Goal: Information Seeking & Learning: Check status

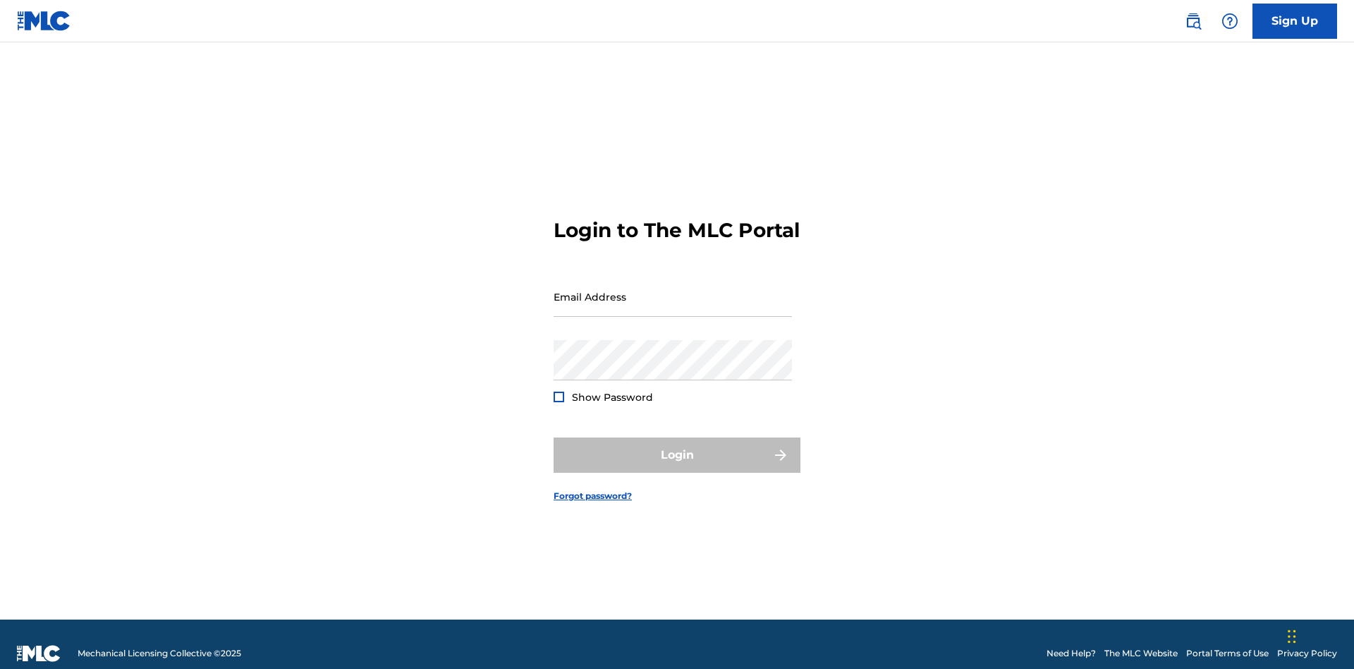
scroll to position [18, 0]
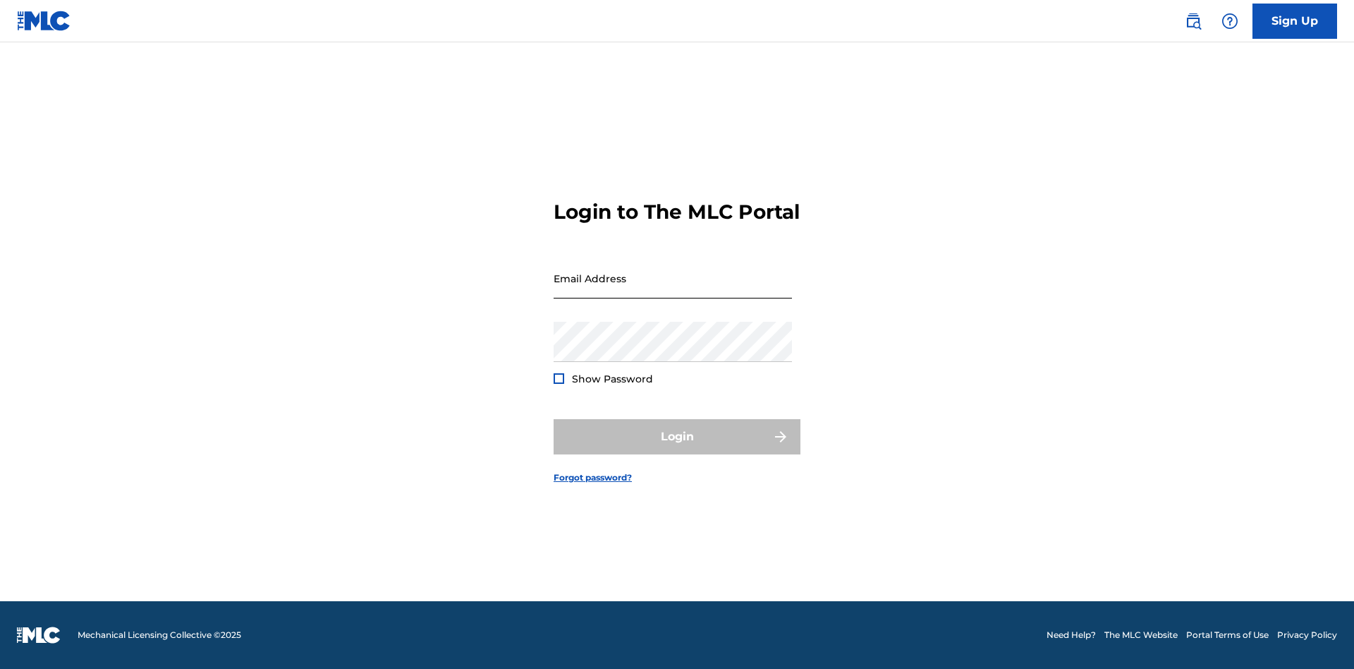
click at [673, 290] on input "Email Address" at bounding box center [673, 278] width 238 height 40
type input "[EMAIL_ADDRESS][DOMAIN_NAME]"
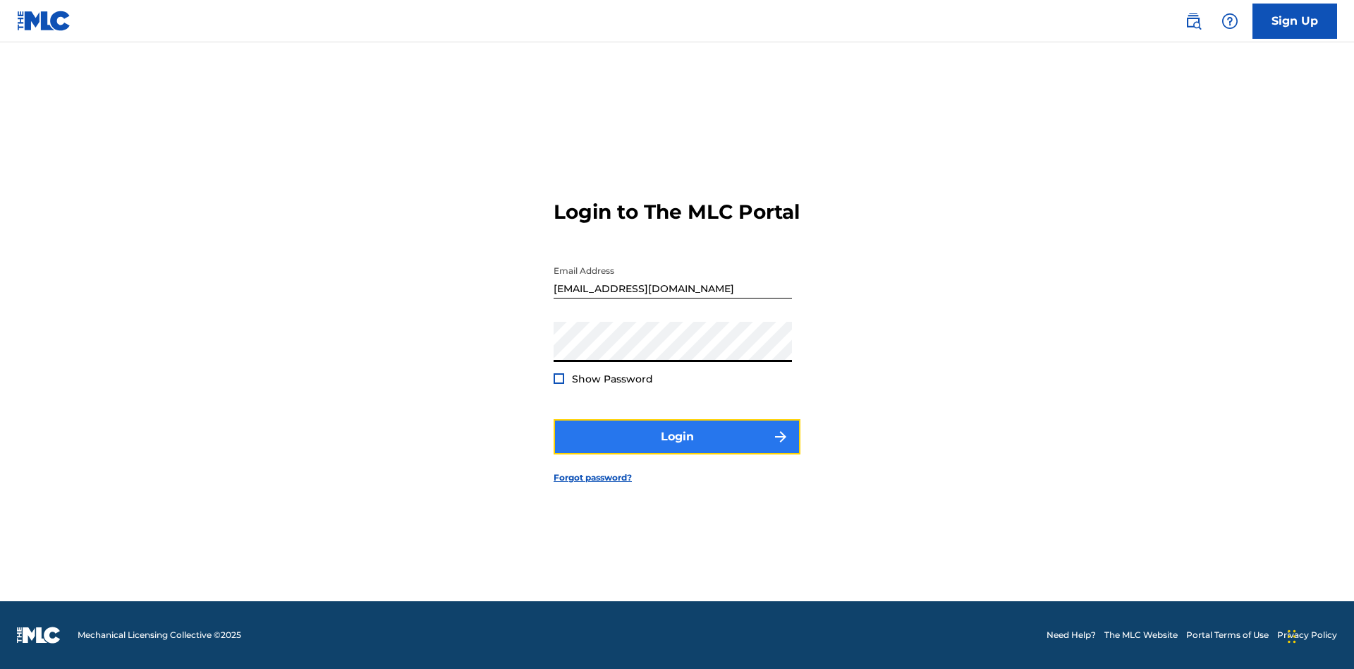
click at [677, 449] on button "Login" at bounding box center [677, 436] width 247 height 35
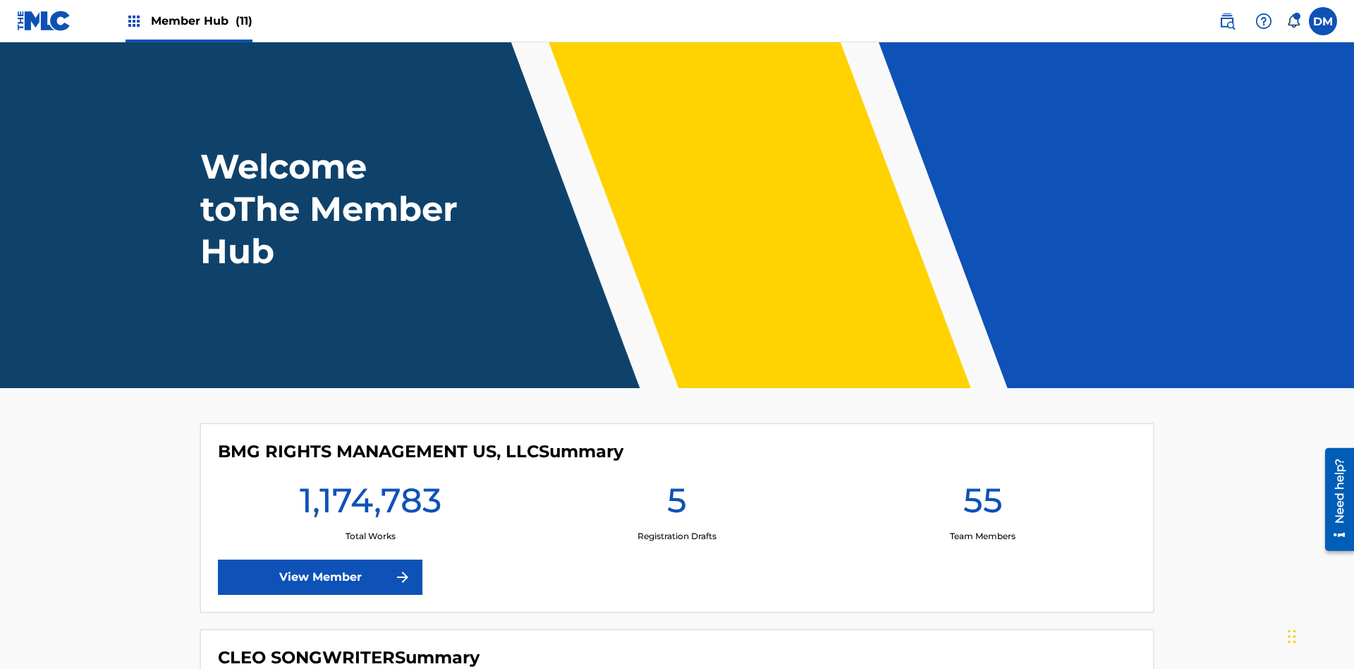
scroll to position [61, 0]
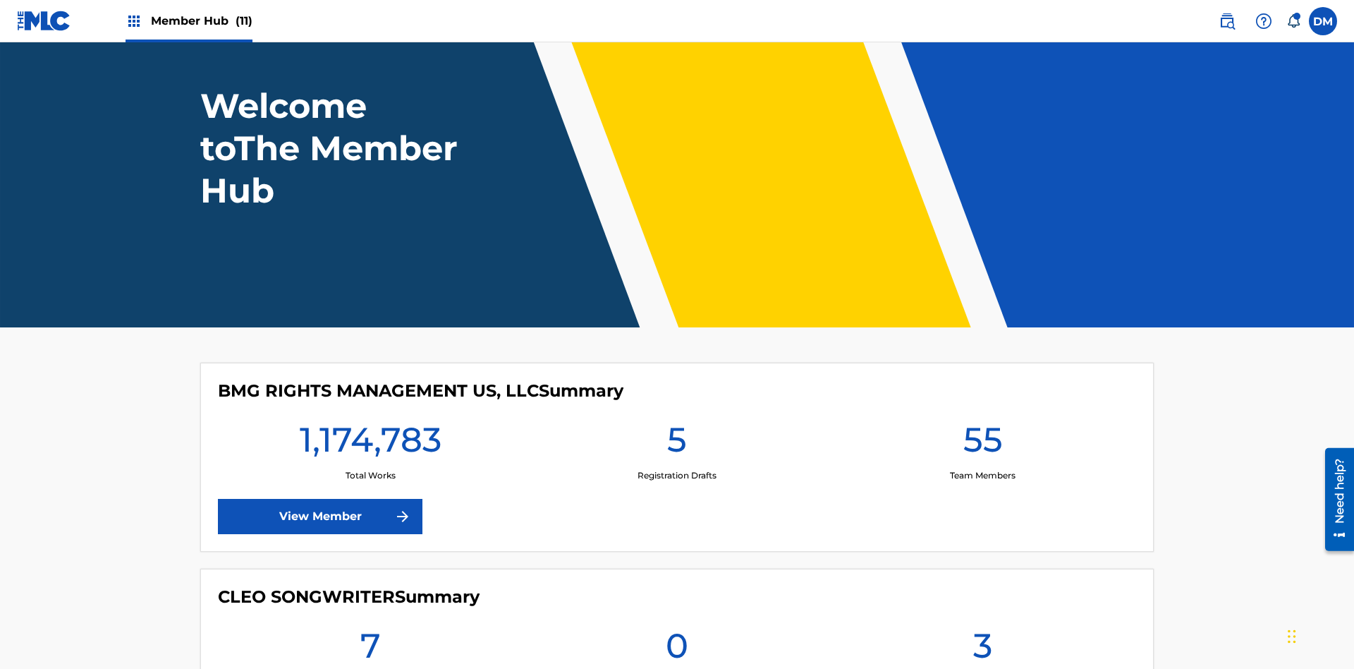
click at [201, 20] on span "Member Hub (11)" at bounding box center [202, 21] width 102 height 16
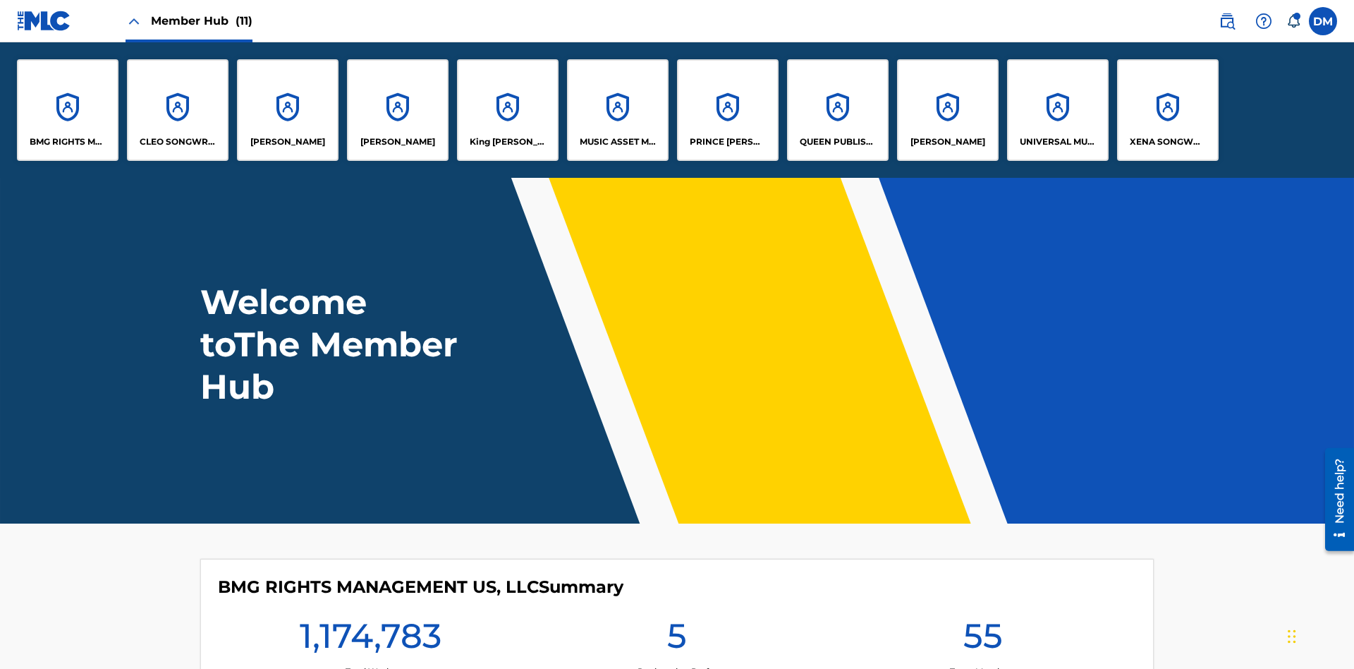
scroll to position [51, 0]
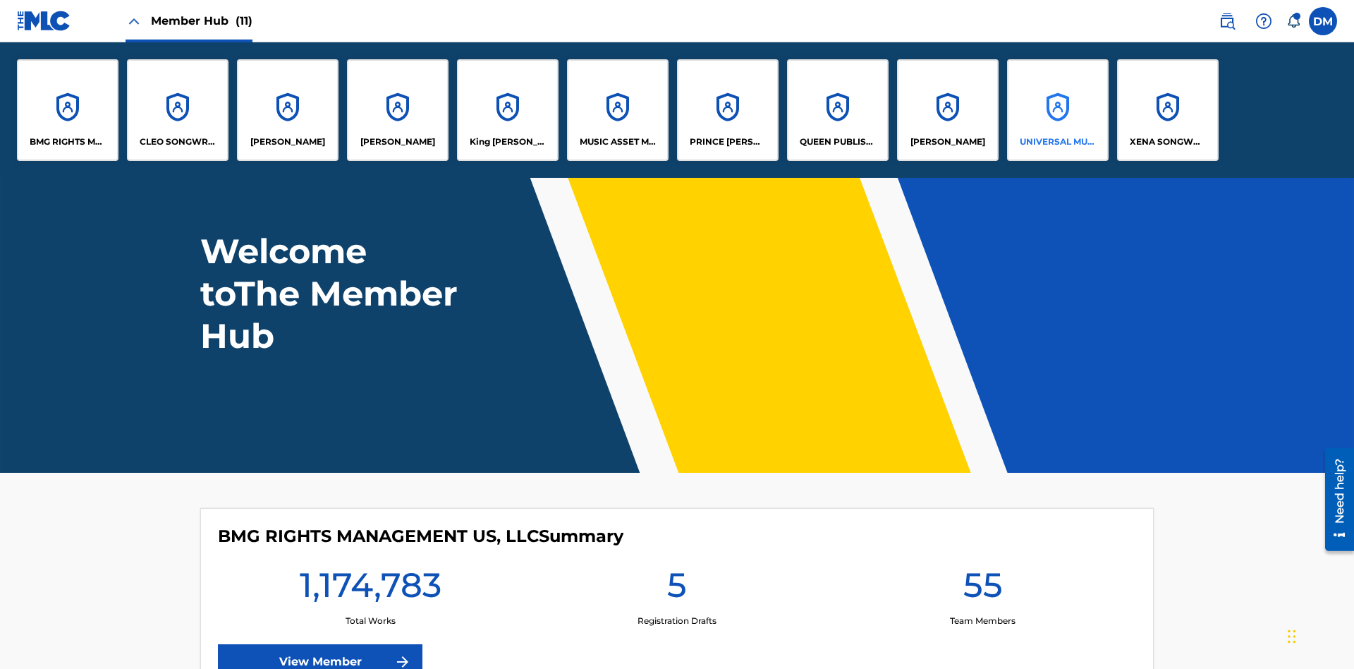
click at [1057, 142] on p "UNIVERSAL MUSIC PUB GROUP" at bounding box center [1058, 141] width 77 height 13
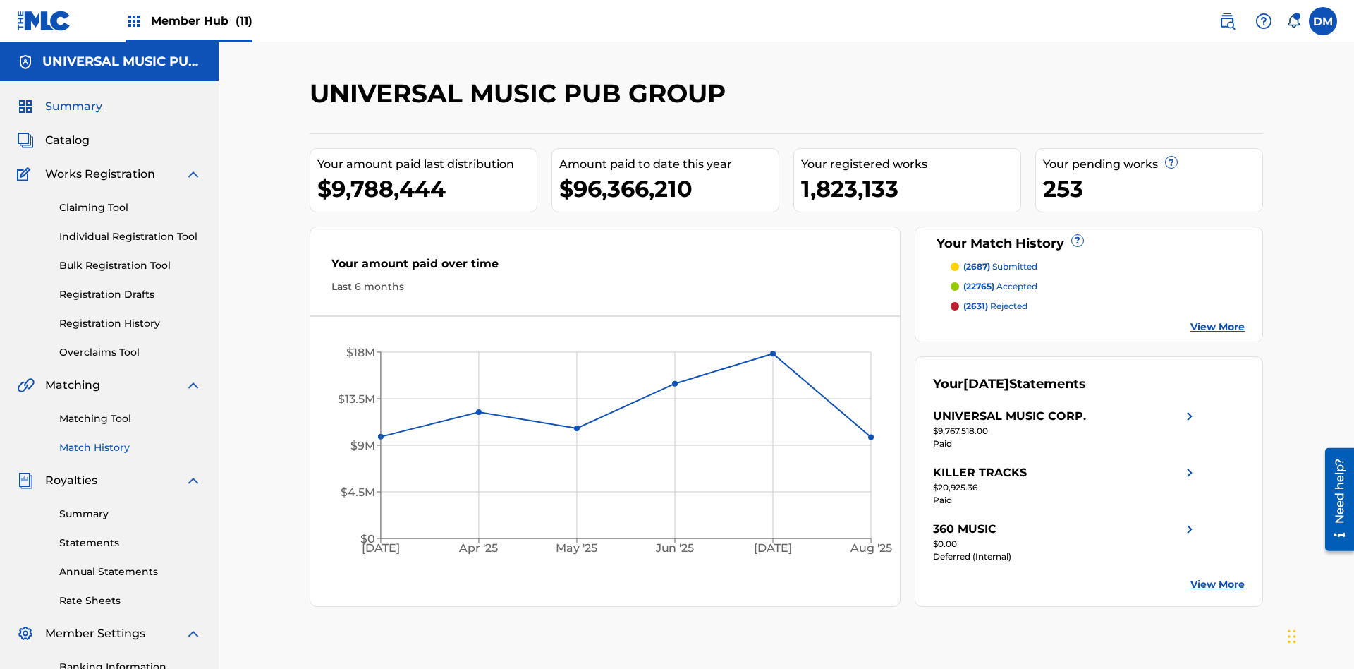
click at [131, 440] on link "Match History" at bounding box center [130, 447] width 142 height 15
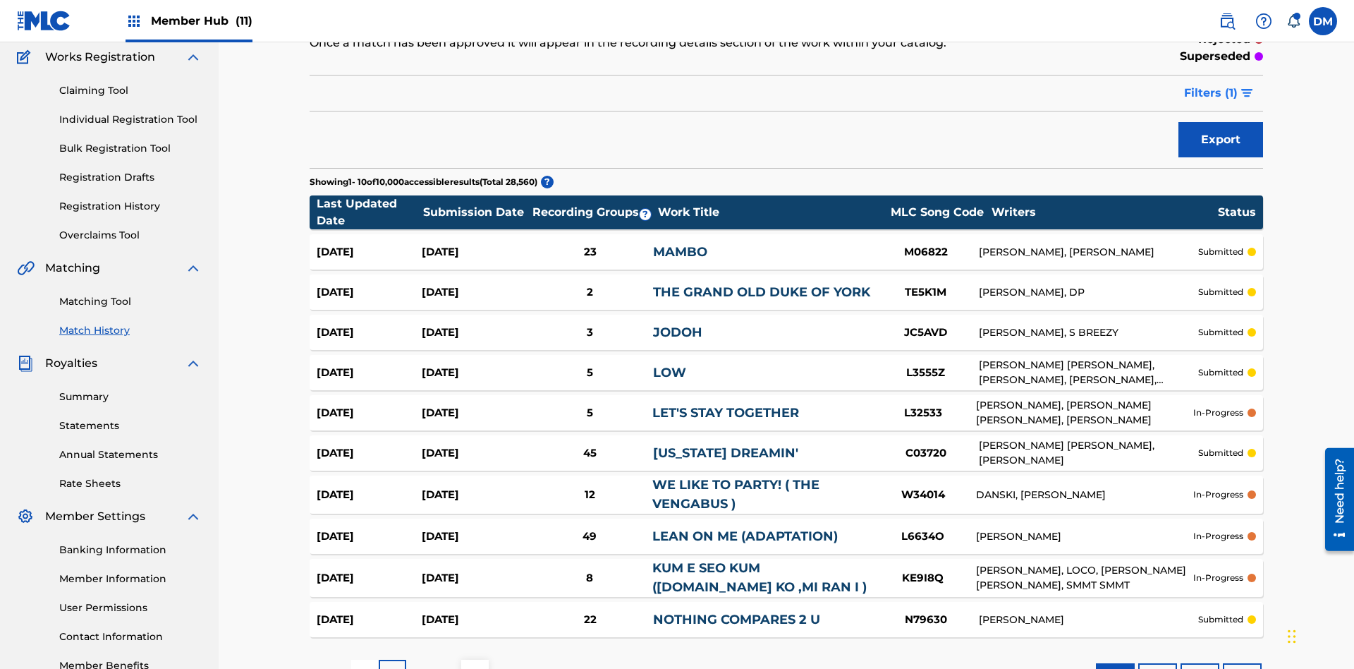
click at [1211, 93] on span "Filters ( 1 )" at bounding box center [1211, 93] width 54 height 17
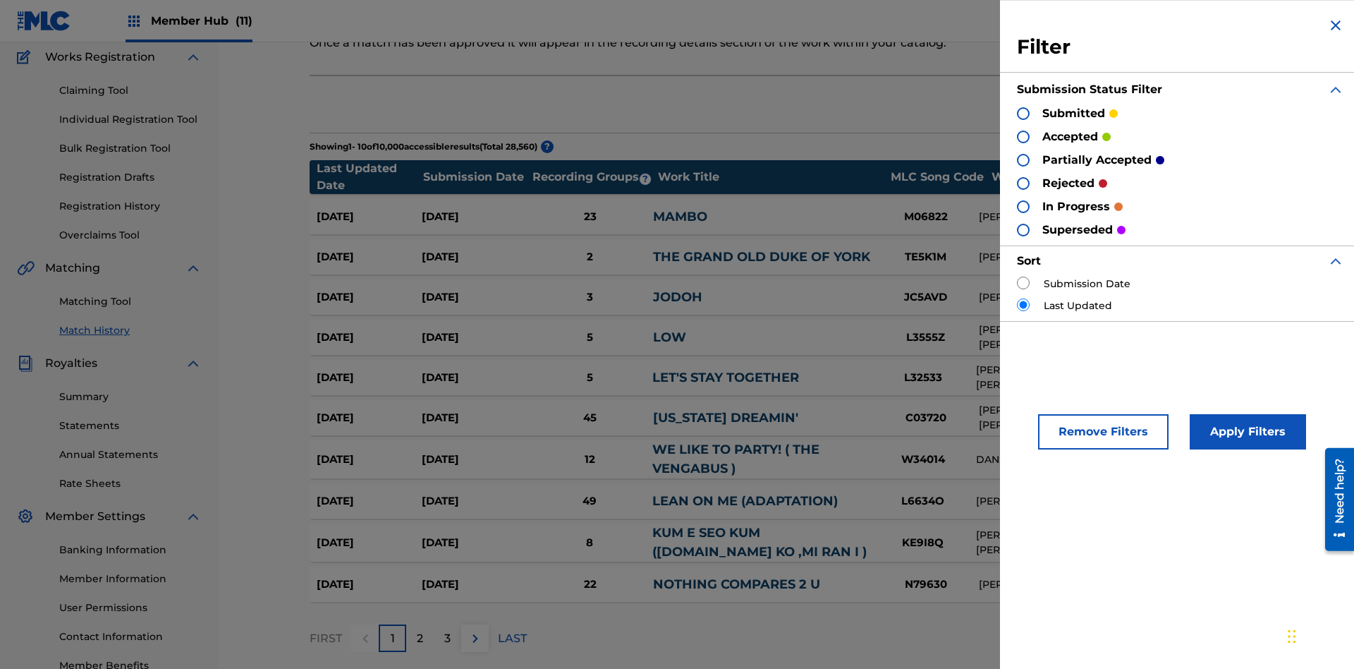
click at [1024, 113] on div at bounding box center [1023, 113] width 13 height 13
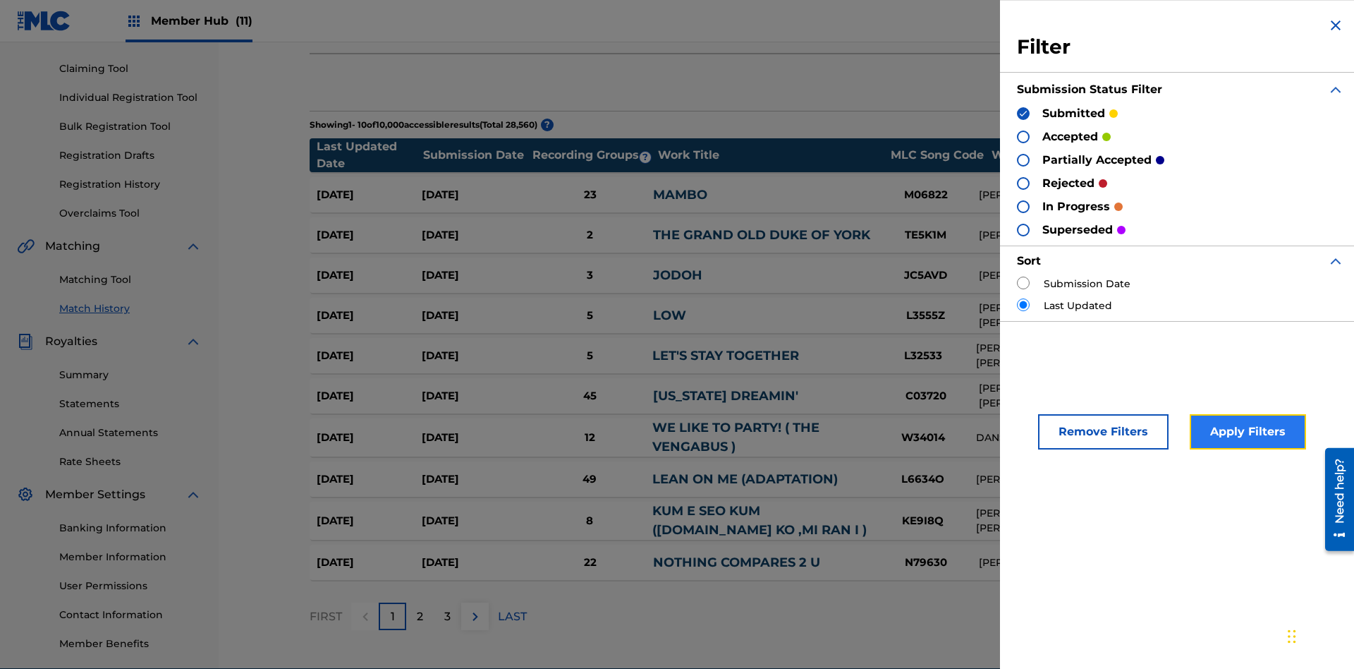
click at [1246, 432] on button "Apply Filters" at bounding box center [1248, 431] width 116 height 35
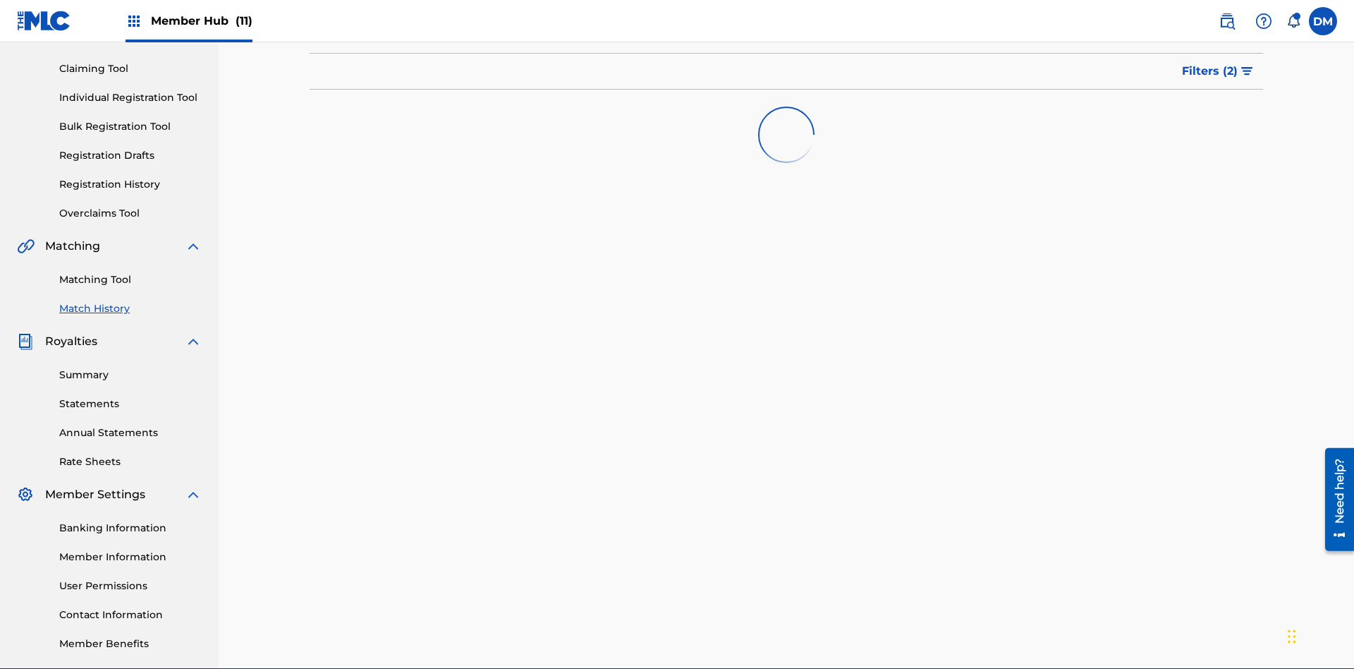
scroll to position [206, 0]
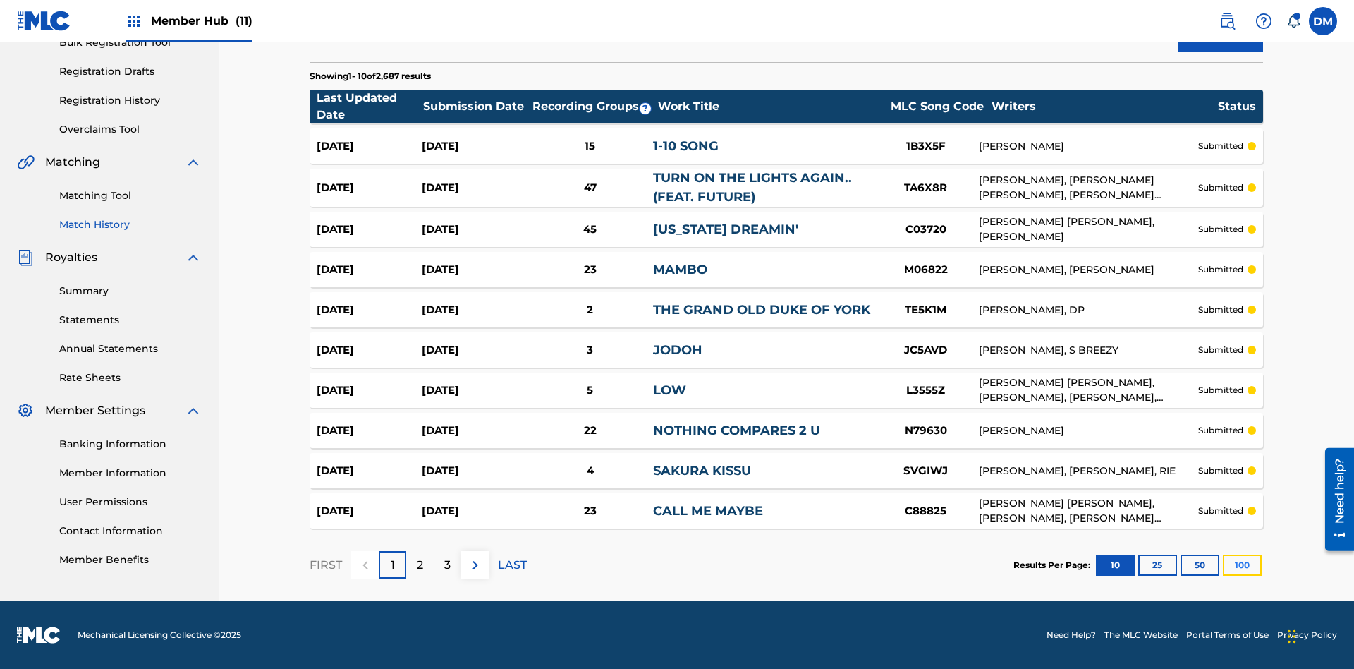
click at [1223, 564] on button "100" at bounding box center [1242, 564] width 39 height 21
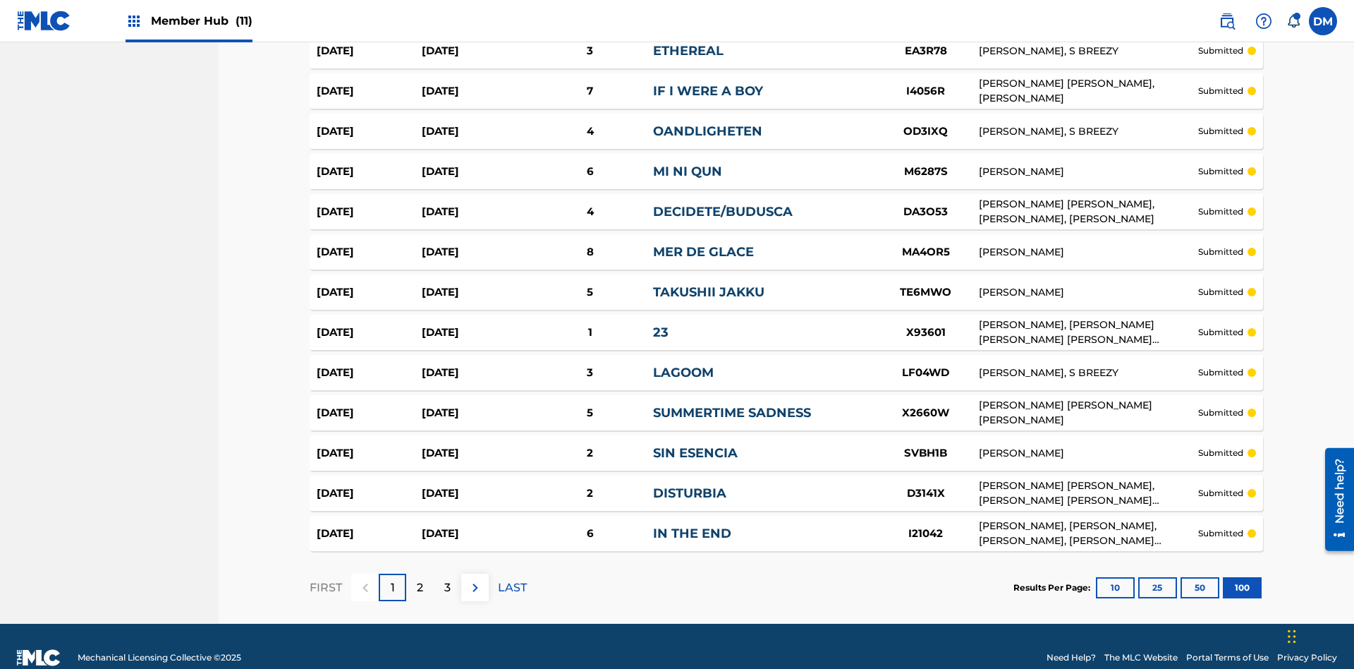
scroll to position [3864, 0]
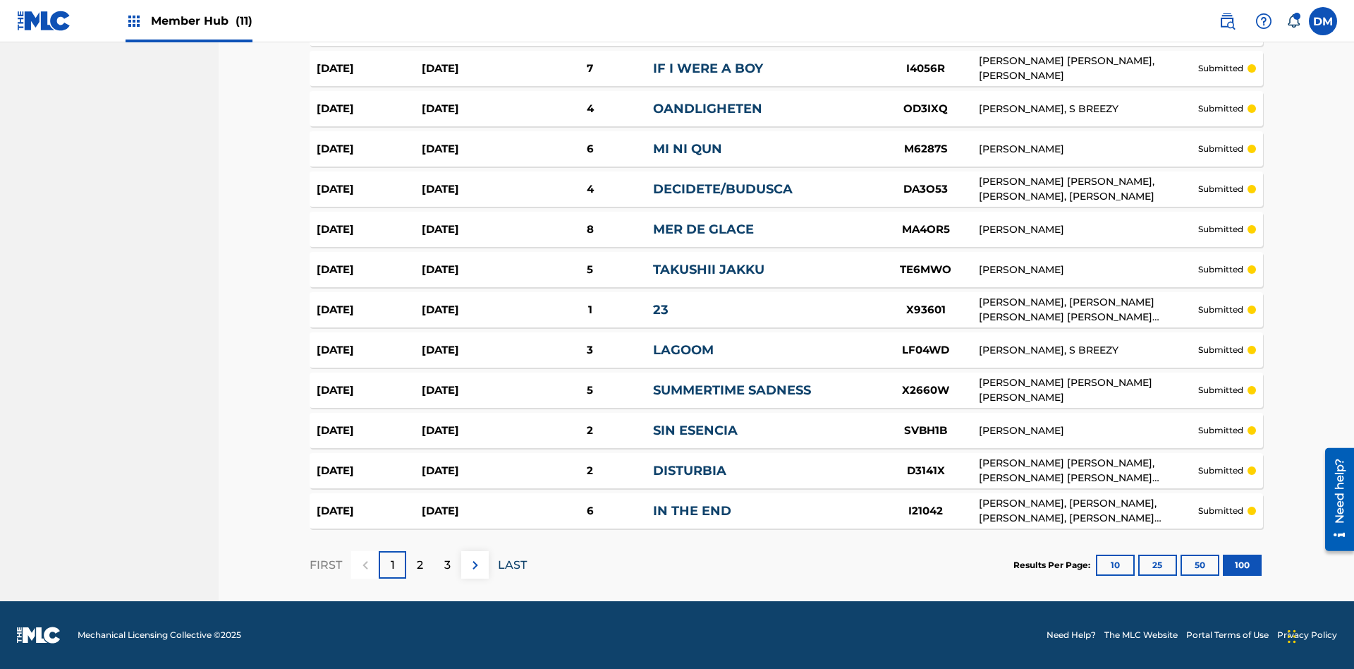
click at [512, 564] on p "LAST" at bounding box center [512, 565] width 29 height 17
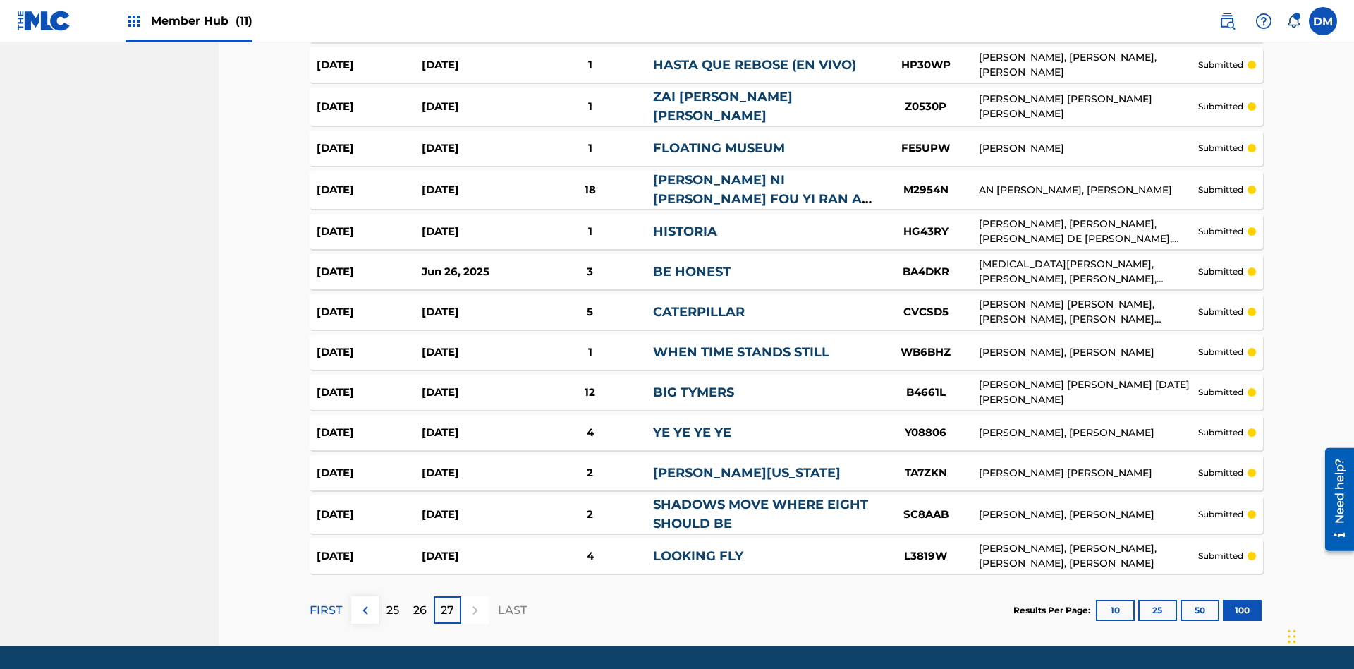
scroll to position [3856, 0]
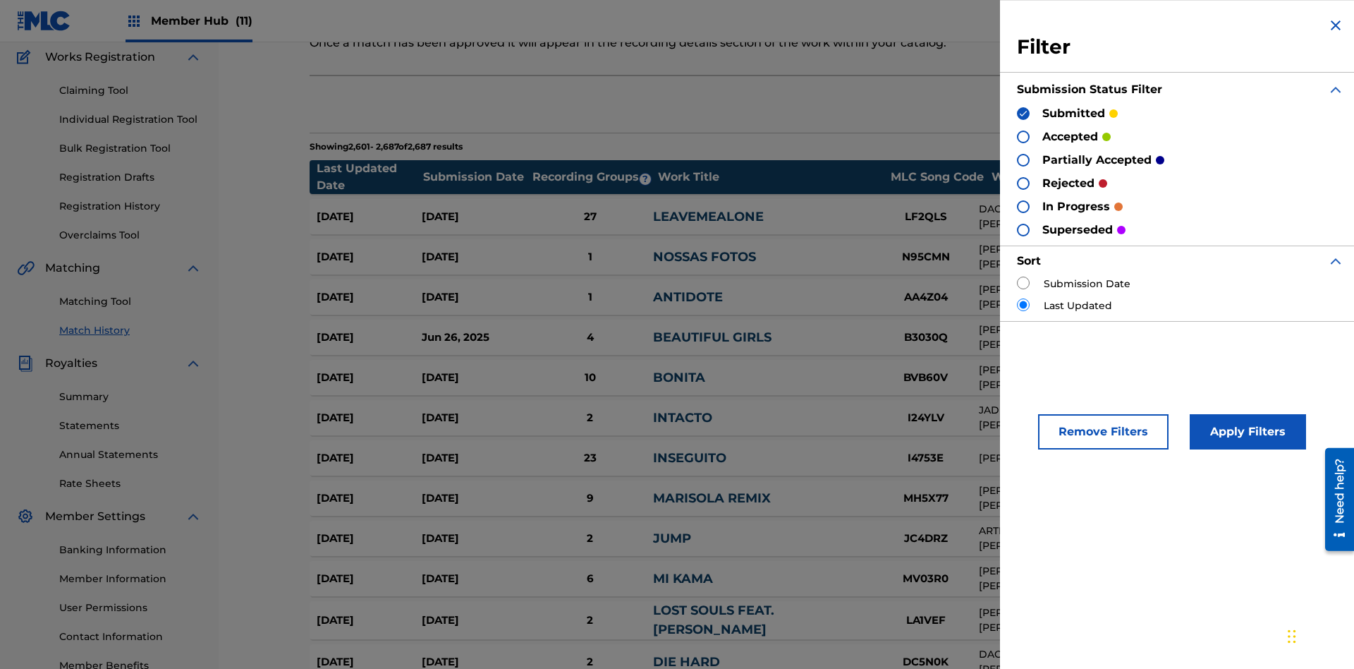
click at [1024, 113] on img at bounding box center [1024, 114] width 10 height 10
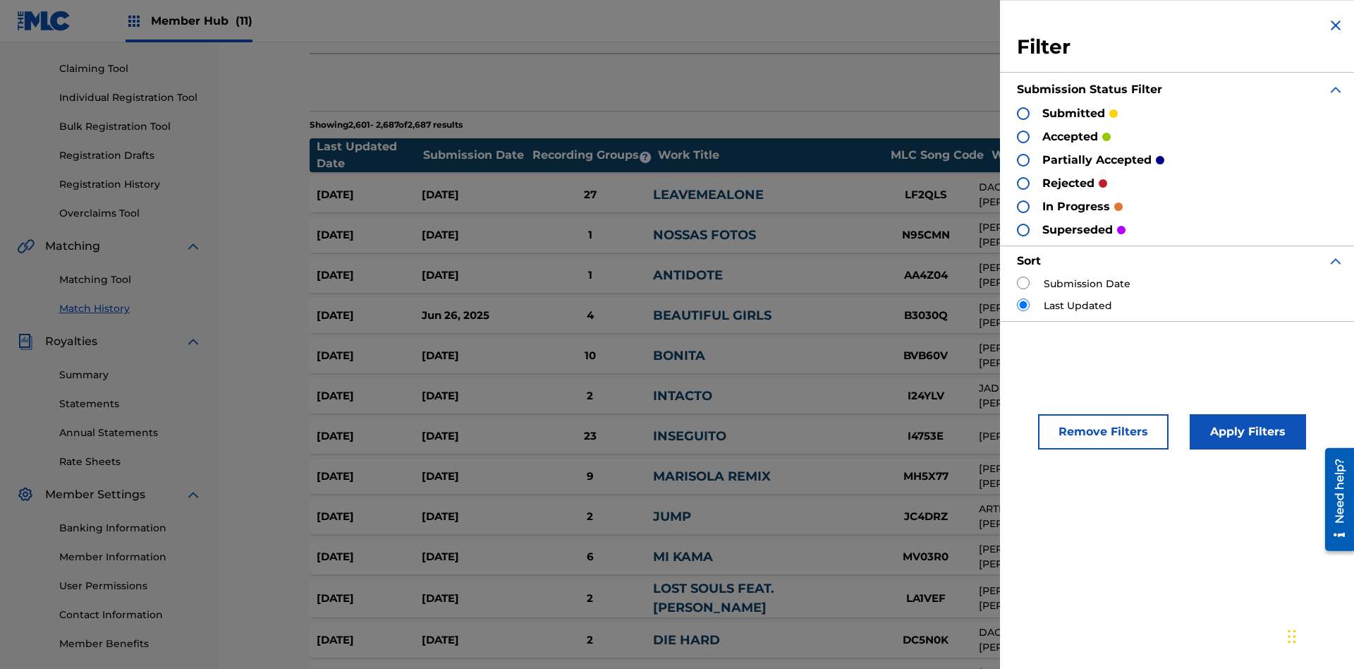
click at [1024, 136] on div at bounding box center [1023, 137] width 13 height 13
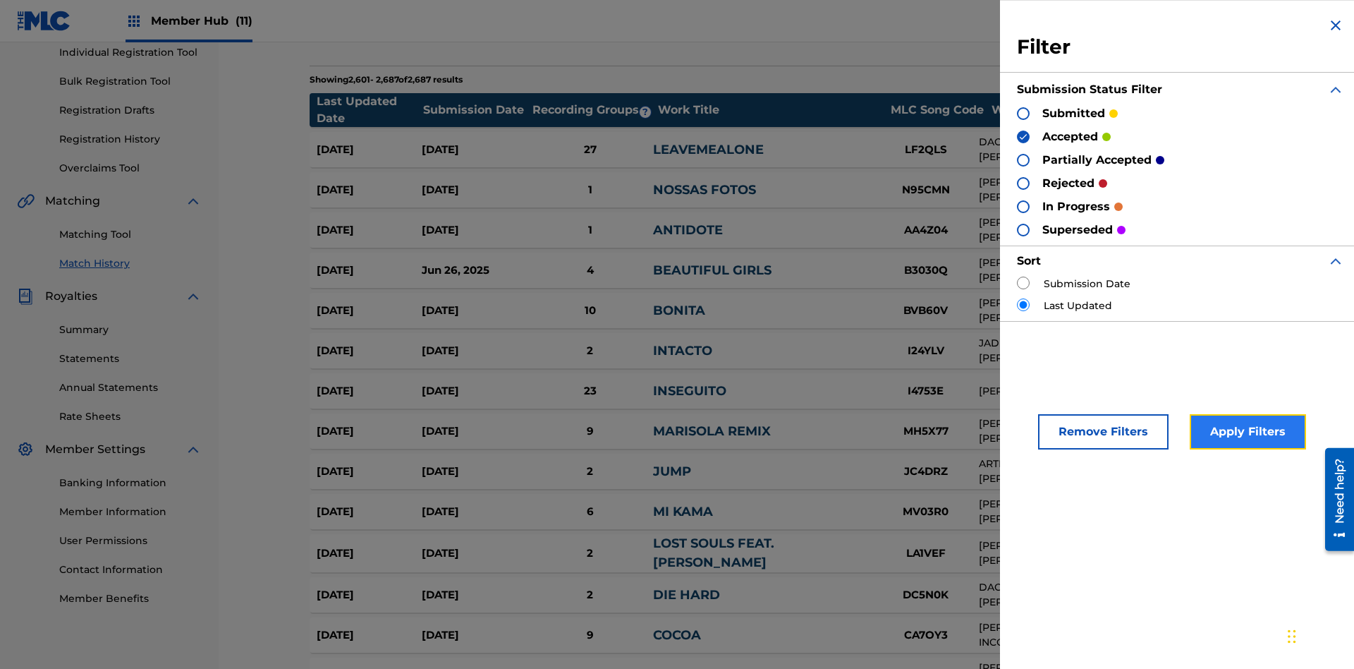
click at [1246, 432] on button "Apply Filters" at bounding box center [1248, 431] width 116 height 35
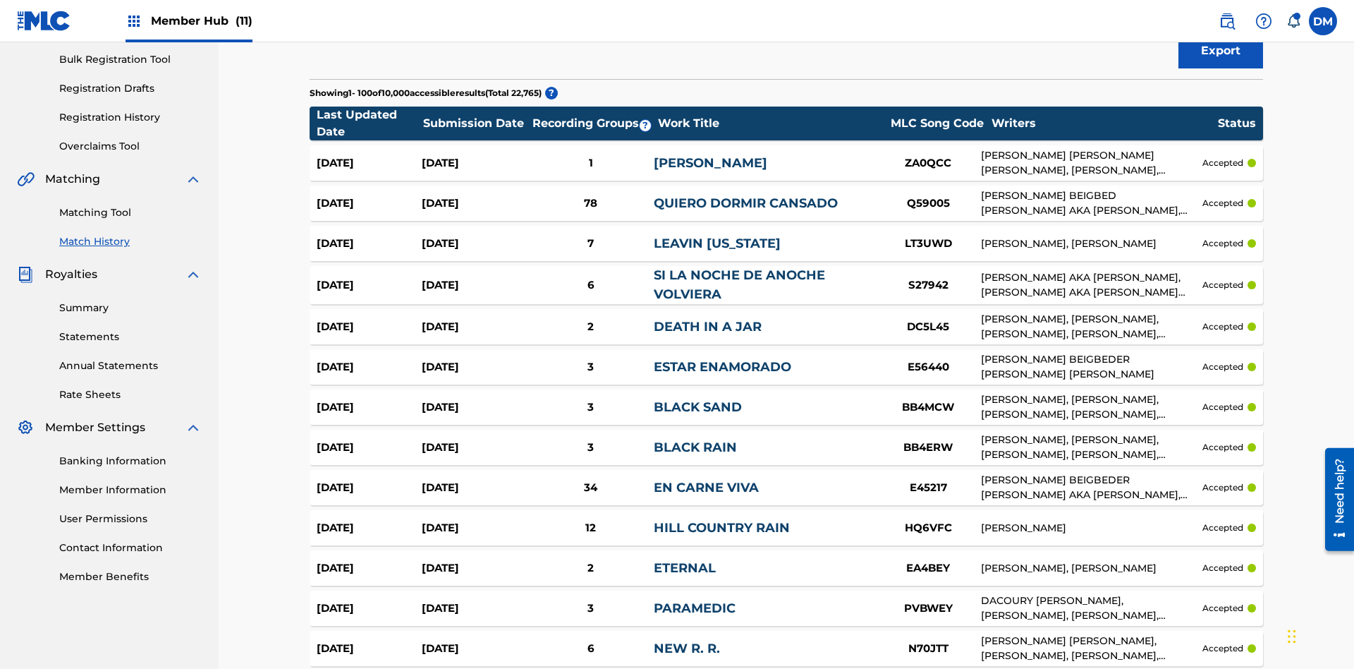
scroll to position [3859, 0]
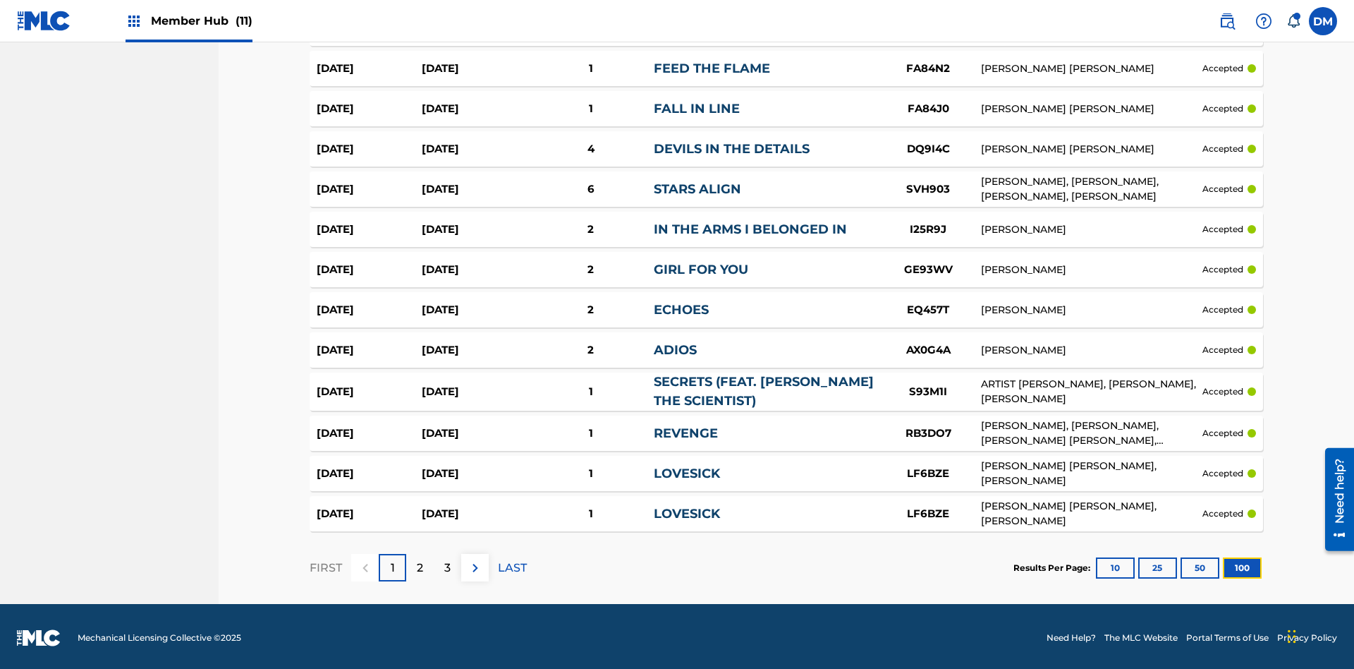
click at [1223, 564] on button "100" at bounding box center [1242, 567] width 39 height 21
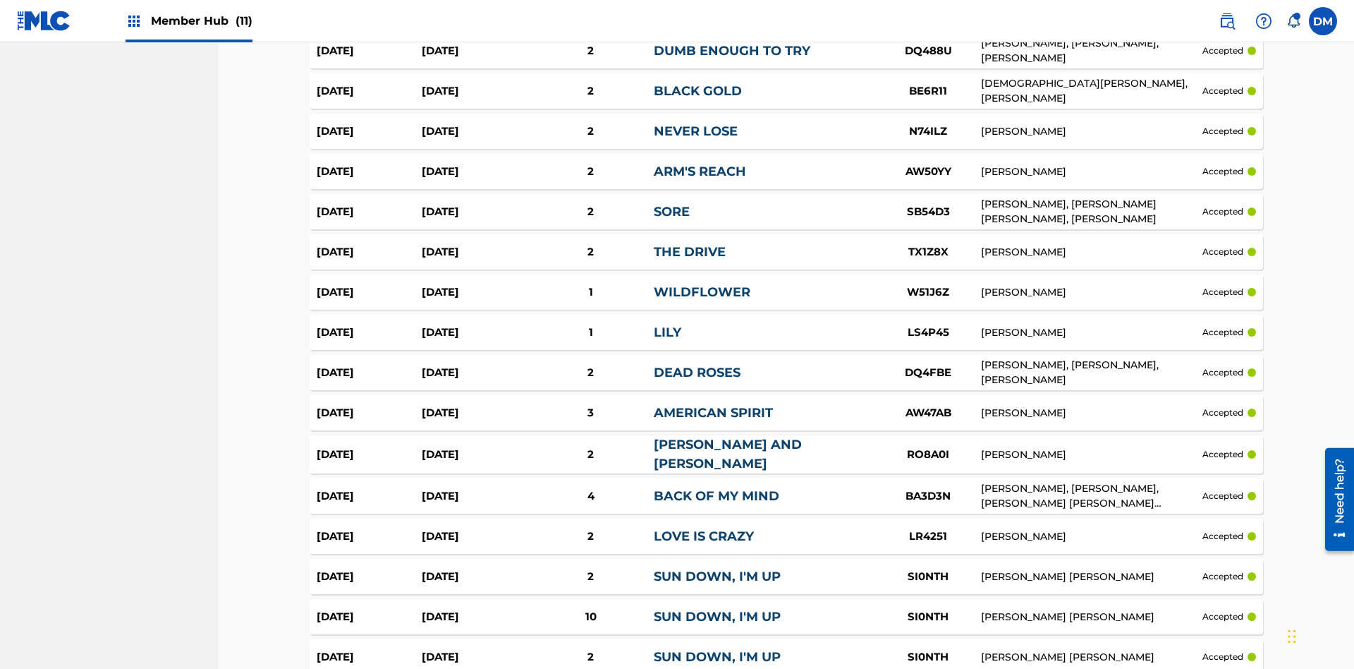
scroll to position [2868, 0]
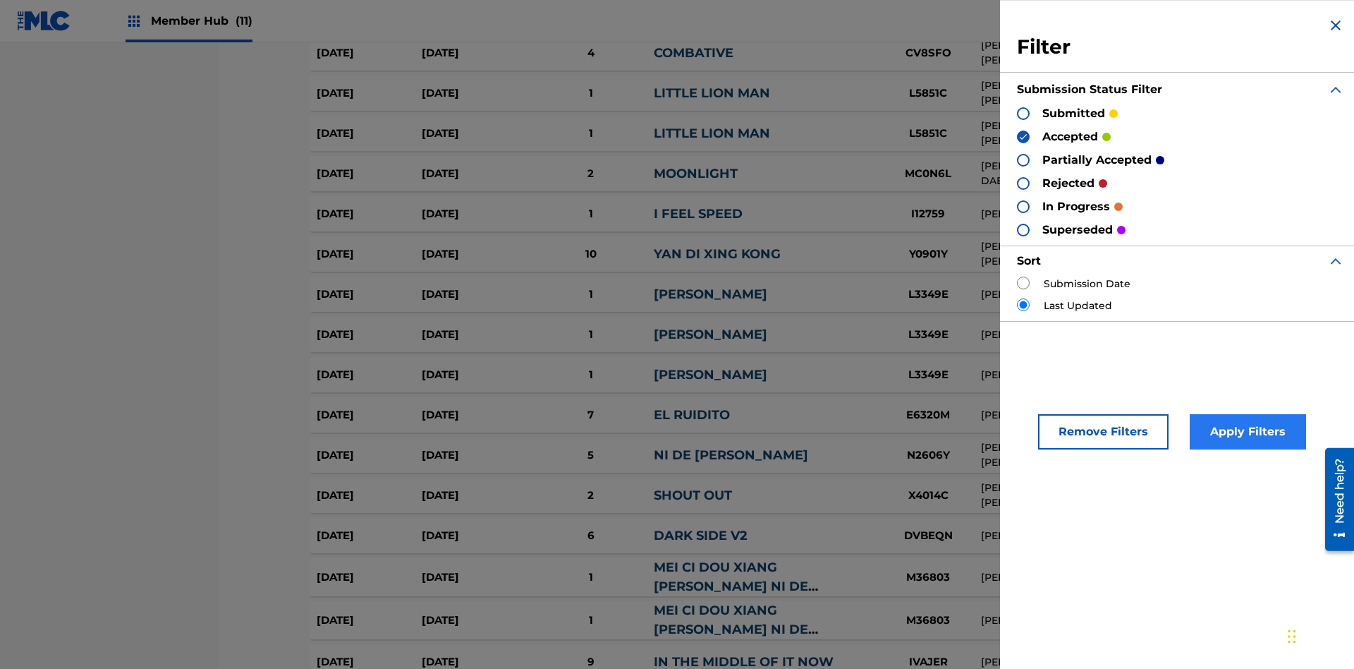
click at [1024, 136] on img at bounding box center [1024, 137] width 10 height 10
click at [1024, 159] on div at bounding box center [1023, 160] width 13 height 13
click at [1246, 432] on button "Apply Filters" at bounding box center [1248, 431] width 116 height 35
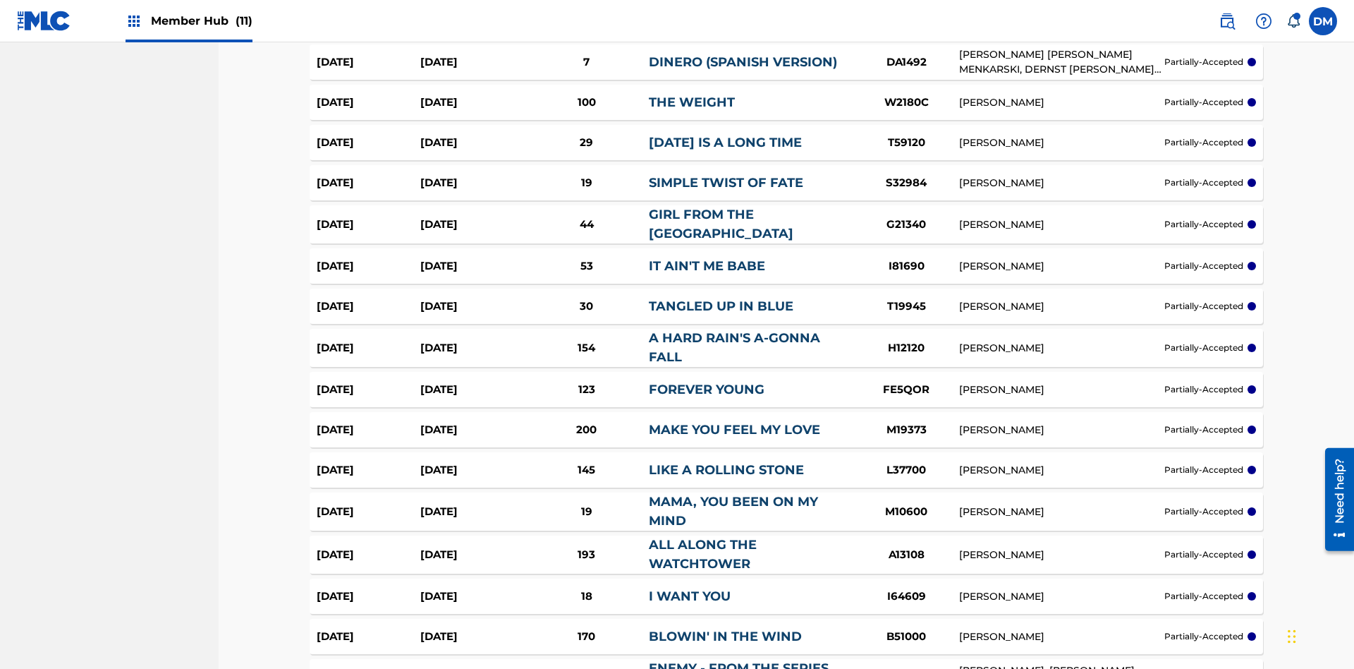
click at [0, 0] on img at bounding box center [0, 0] width 0 height 0
click at [0, 0] on div at bounding box center [0, 0] width 0 height 0
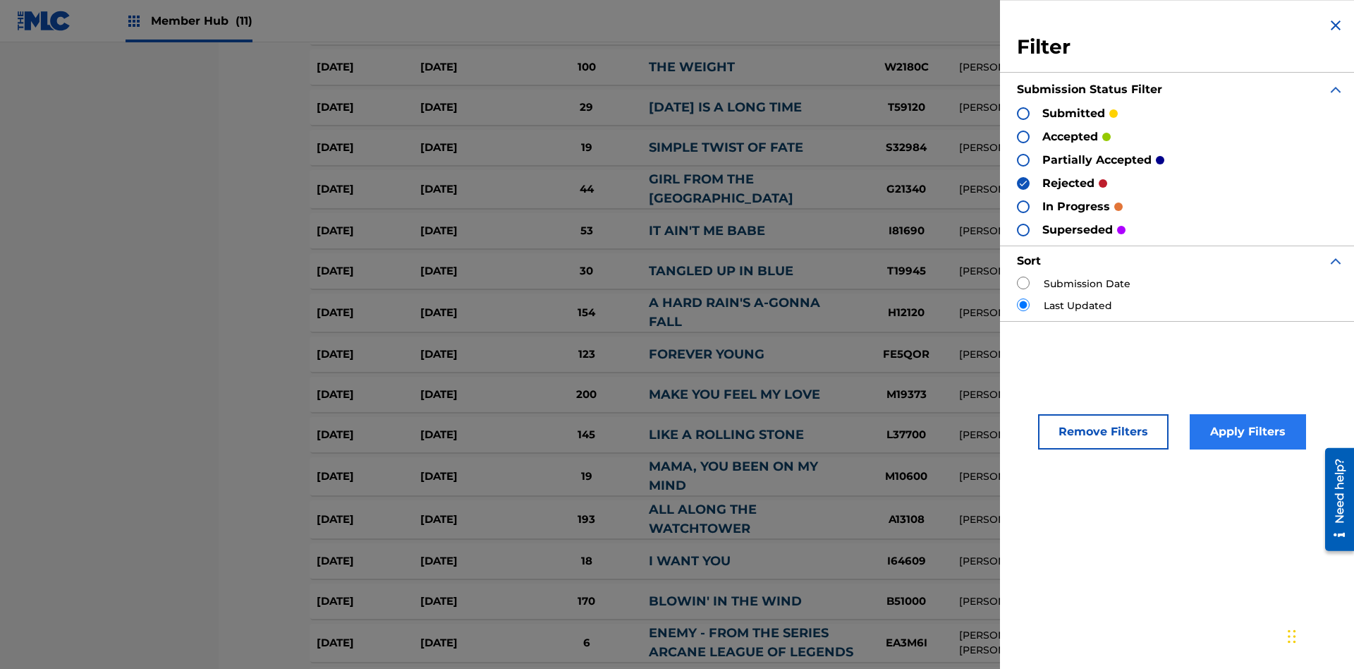
click at [1246, 432] on button "Apply Filters" at bounding box center [1248, 431] width 116 height 35
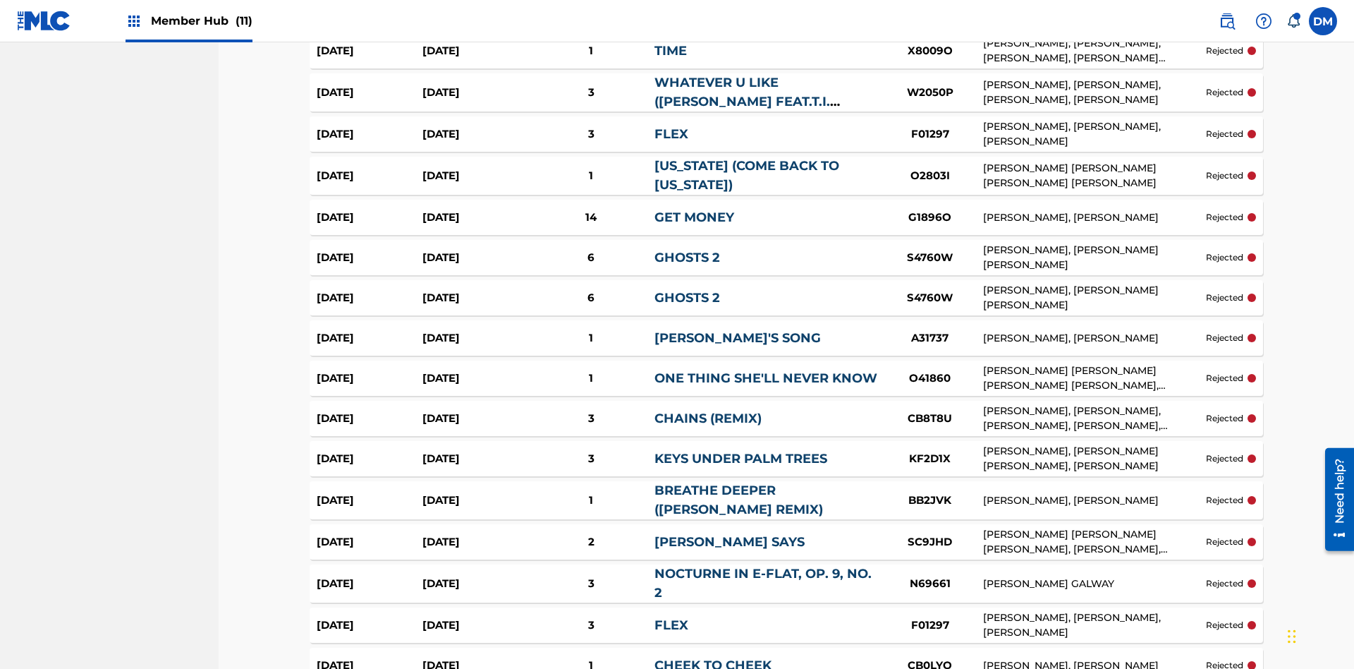
click at [0, 0] on img at bounding box center [0, 0] width 0 height 0
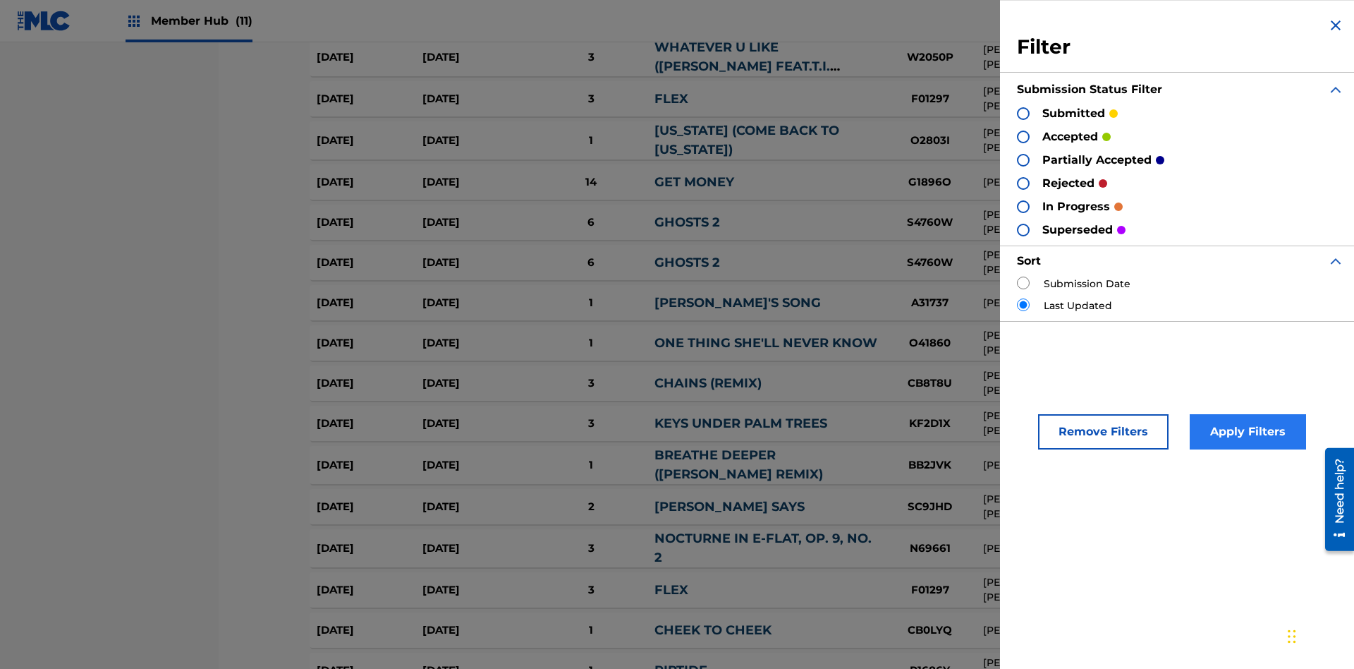
click at [1024, 229] on div at bounding box center [1023, 230] width 13 height 13
click at [1246, 432] on button "Apply Filters" at bounding box center [1248, 431] width 116 height 35
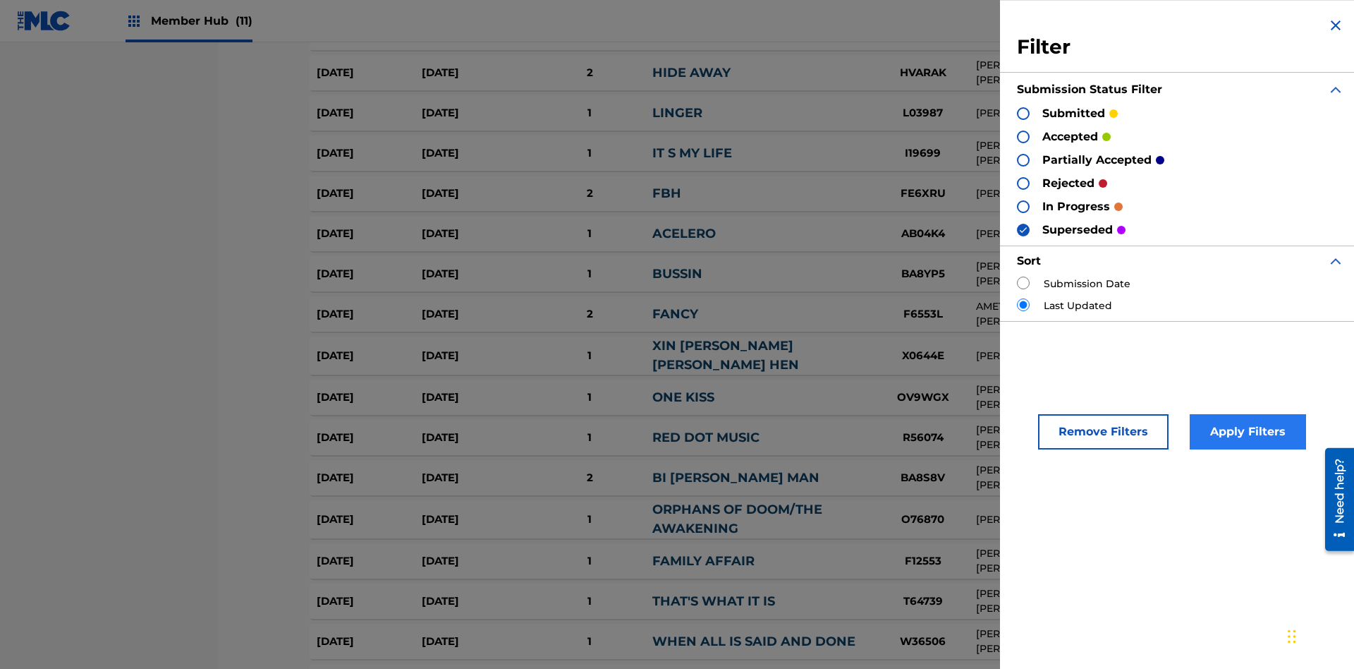
click at [1024, 136] on div at bounding box center [1023, 137] width 13 height 13
click at [1246, 432] on button "Apply Filters" at bounding box center [1248, 431] width 116 height 35
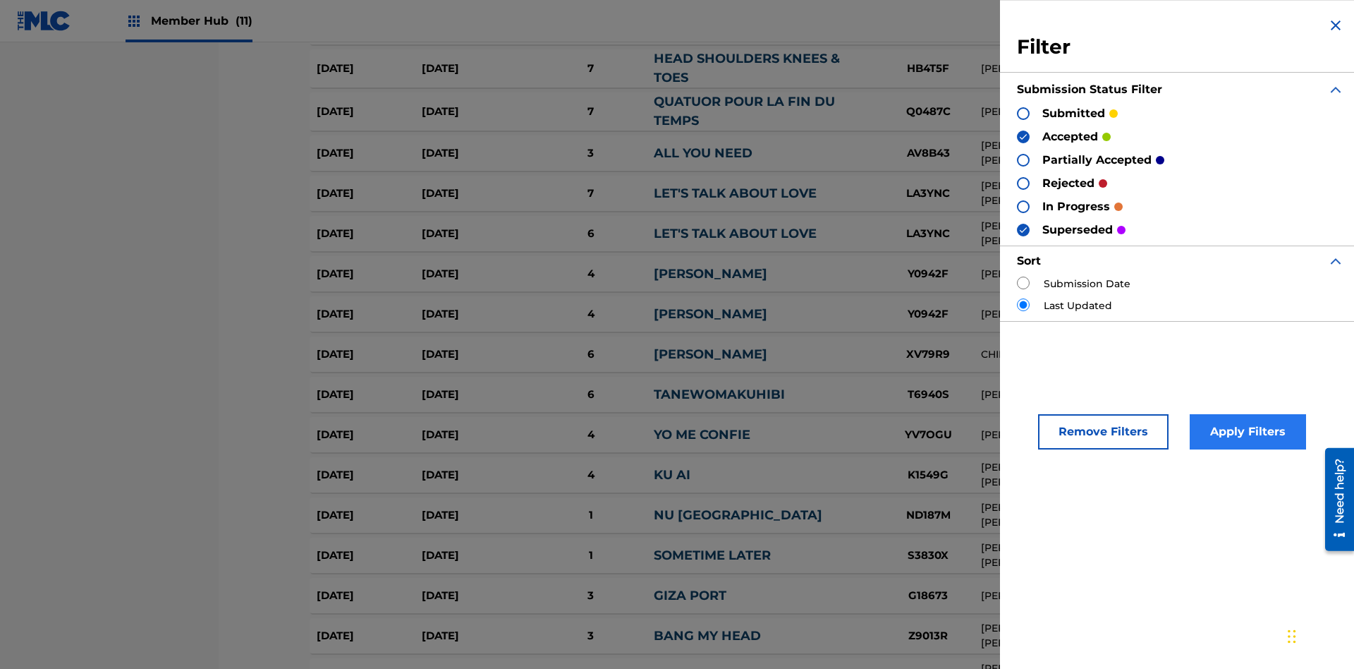
click at [1024, 229] on img at bounding box center [1024, 230] width 10 height 10
click at [1024, 136] on img at bounding box center [1024, 137] width 10 height 10
click at [1024, 159] on div at bounding box center [1023, 160] width 13 height 13
click at [1024, 183] on div at bounding box center [1023, 183] width 13 height 13
click at [1246, 432] on button "Apply Filters" at bounding box center [1248, 431] width 116 height 35
